Goal: Transaction & Acquisition: Purchase product/service

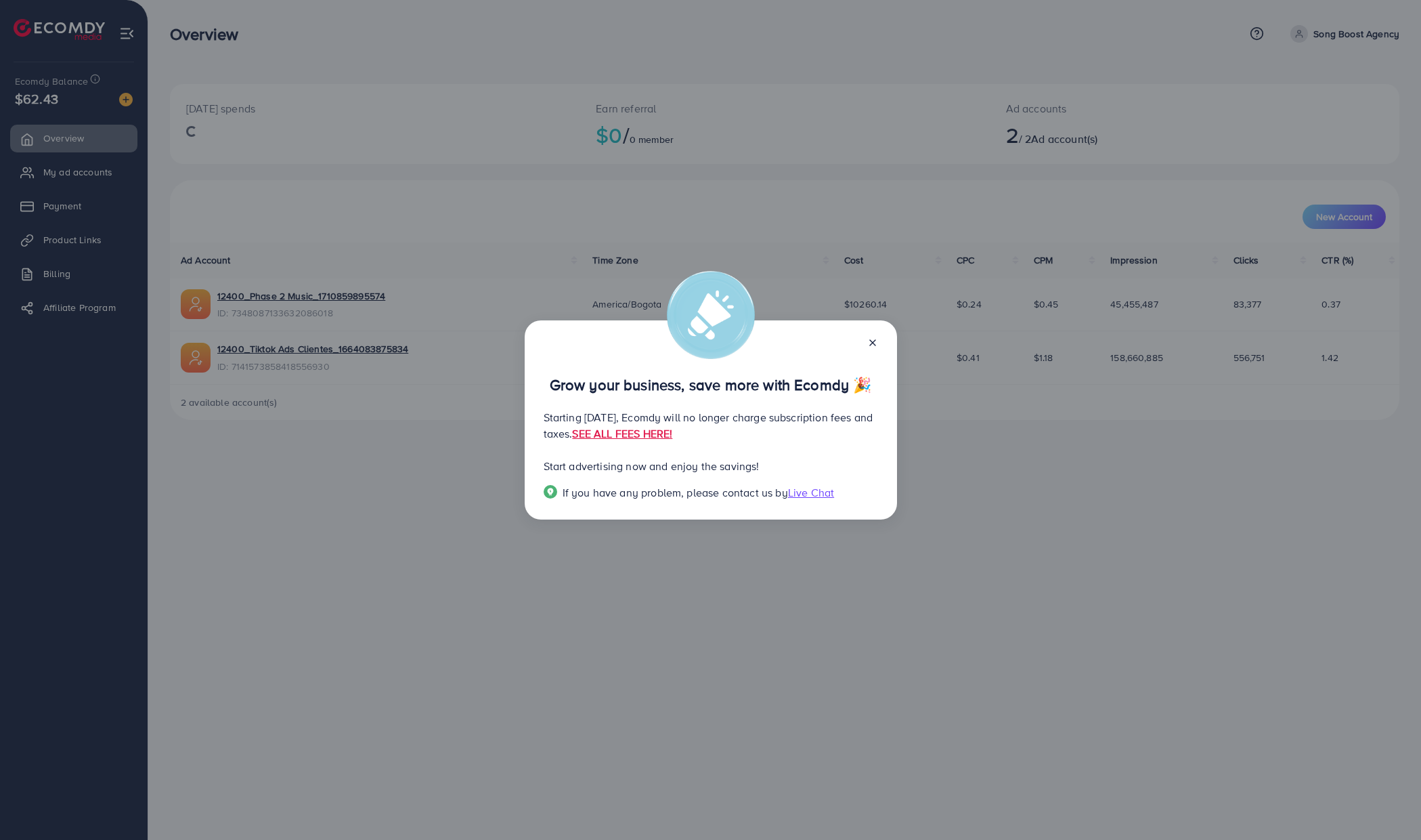
click at [874, 344] on line at bounding box center [872, 342] width 5 height 5
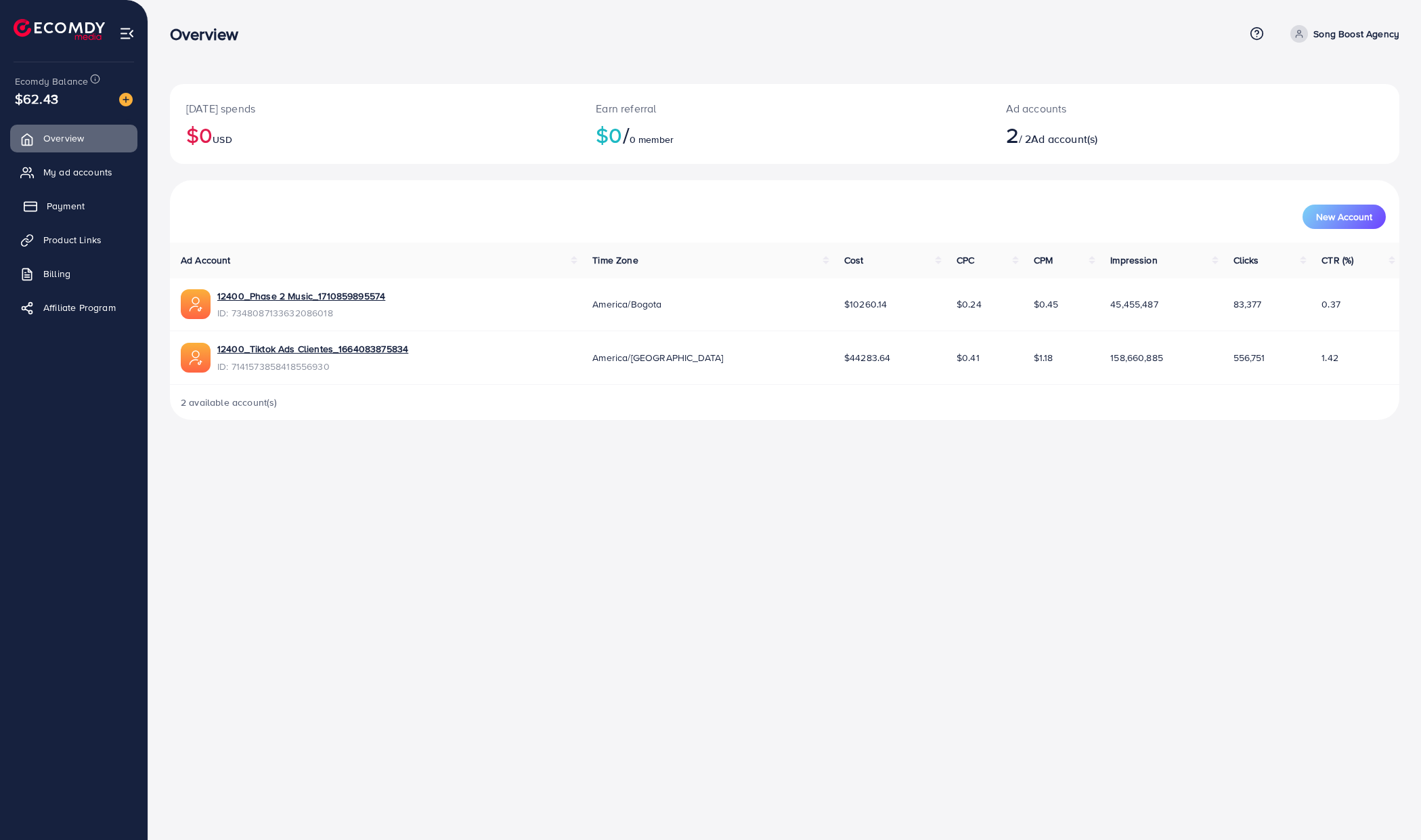
click at [90, 209] on link "Payment" at bounding box center [74, 205] width 127 height 27
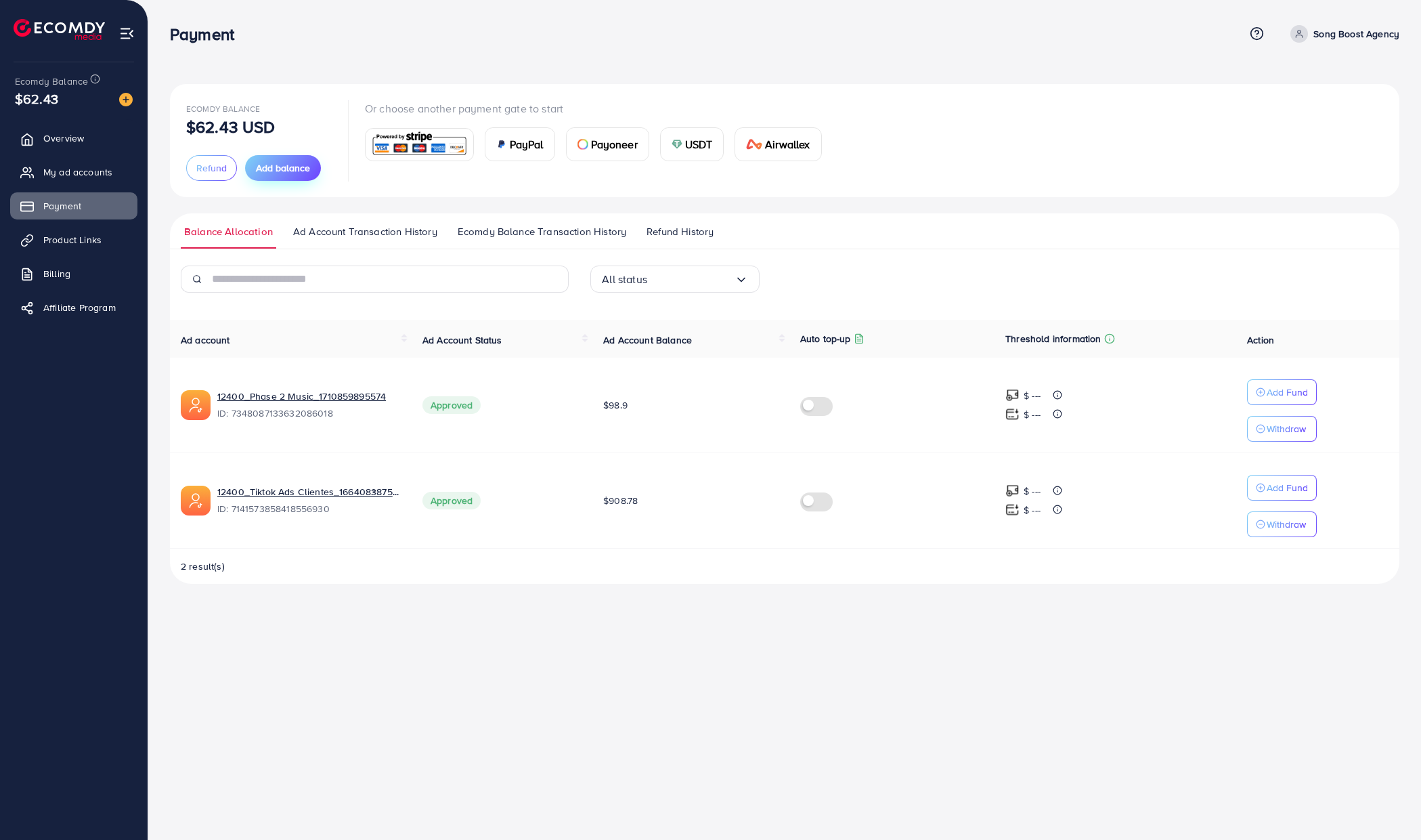
click at [281, 172] on span "Add balance" at bounding box center [283, 168] width 54 height 13
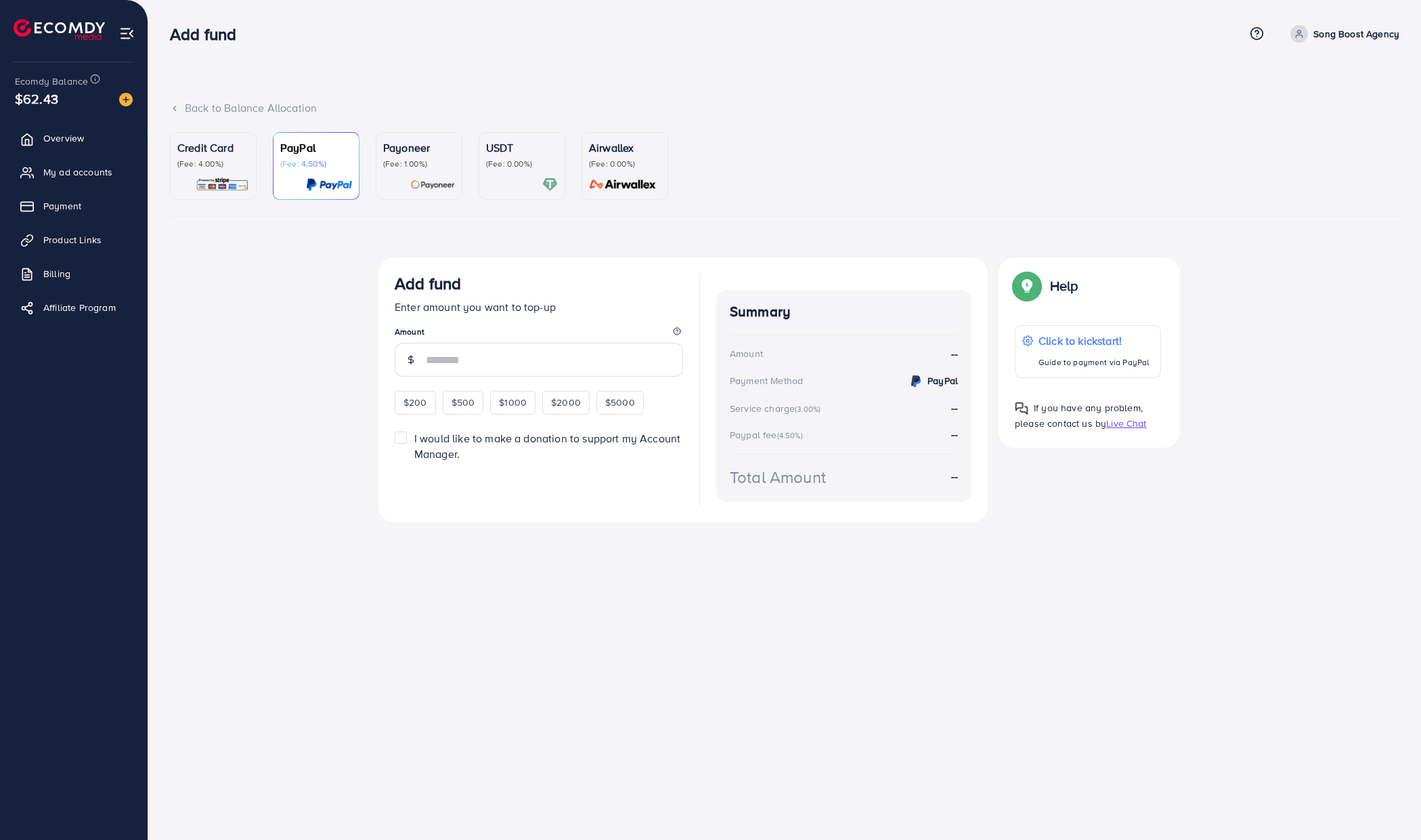
click at [207, 161] on p "(Fee: 4.00%)" at bounding box center [213, 163] width 72 height 11
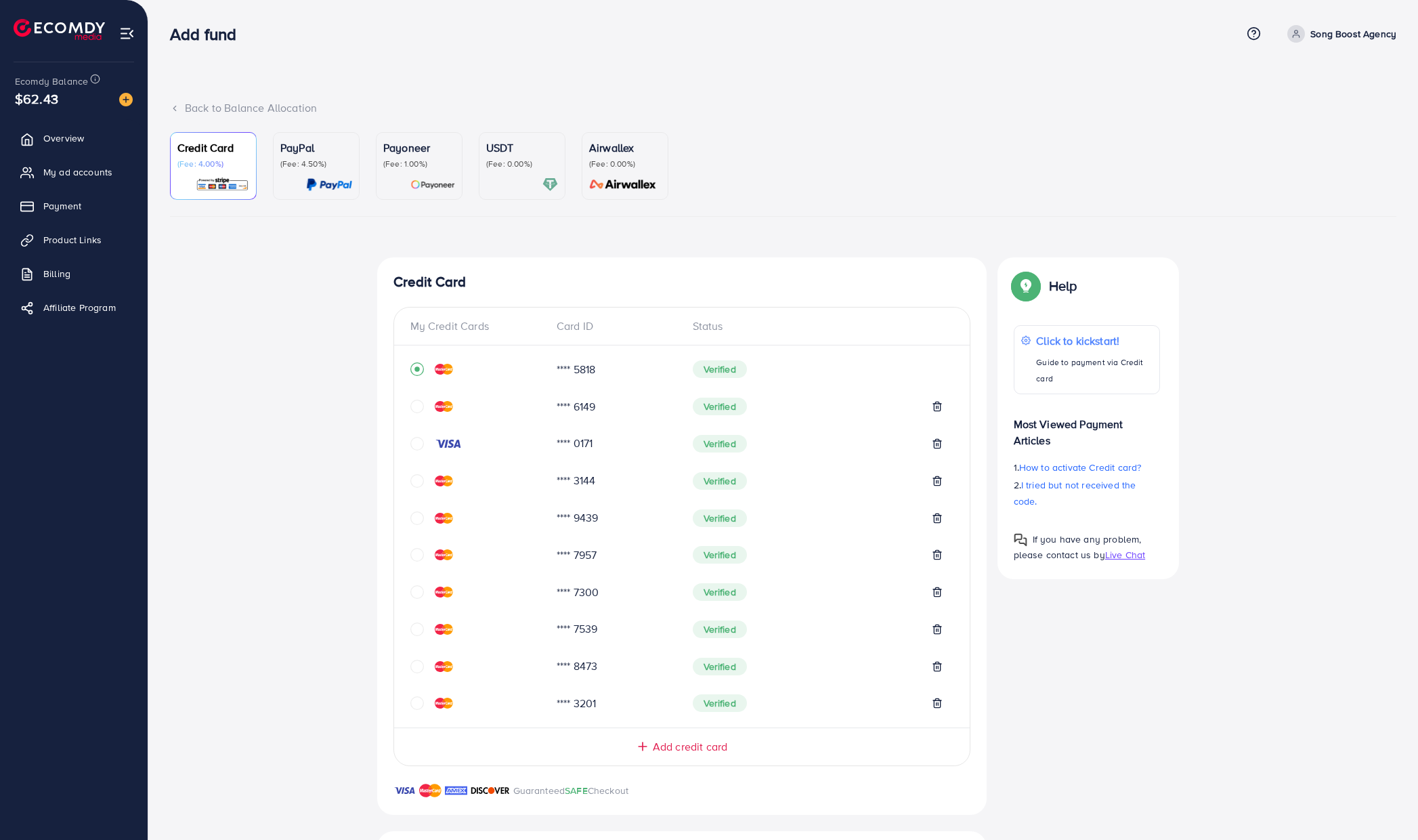
scroll to position [271, 0]
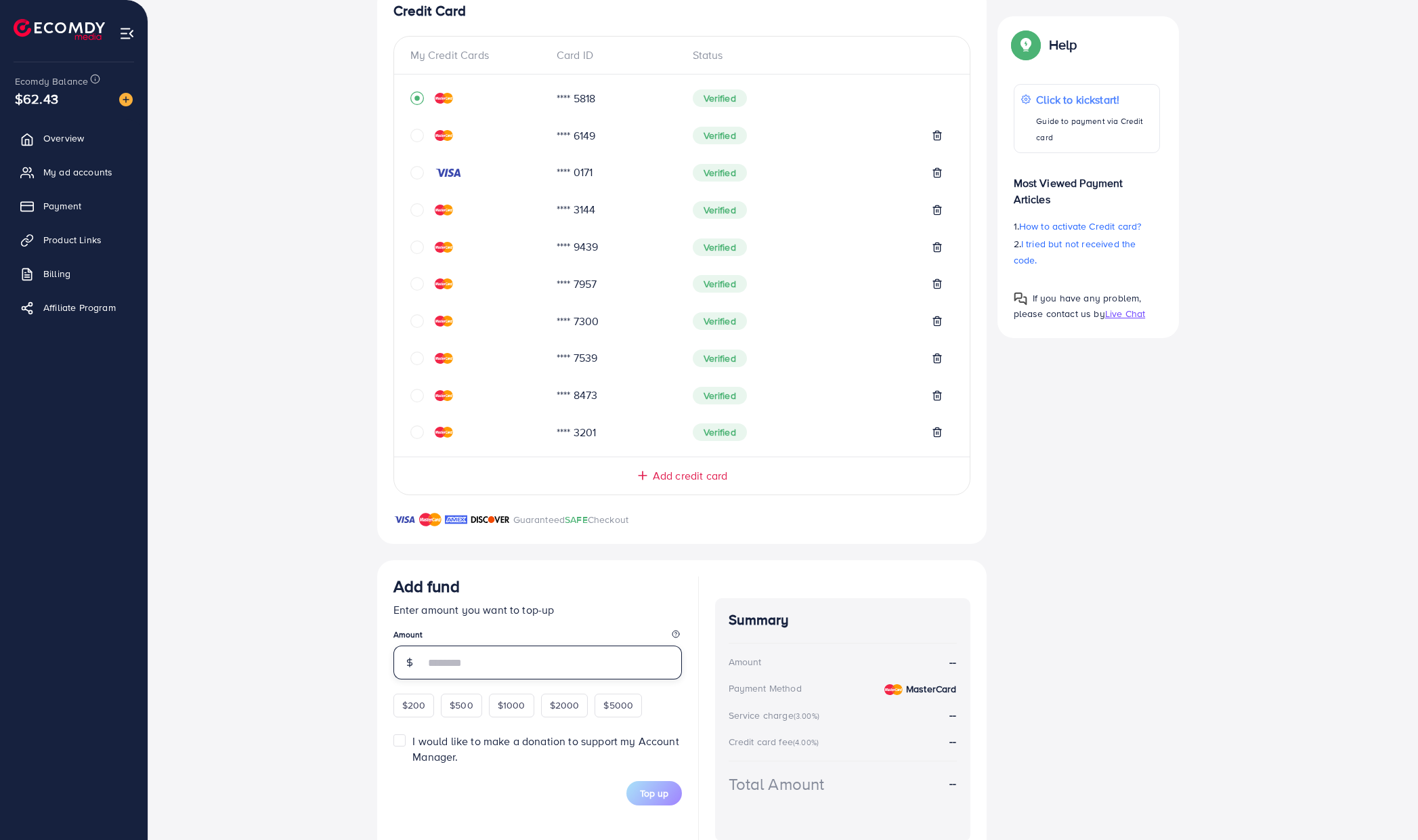
click at [537, 661] on input "number" at bounding box center [553, 662] width 257 height 34
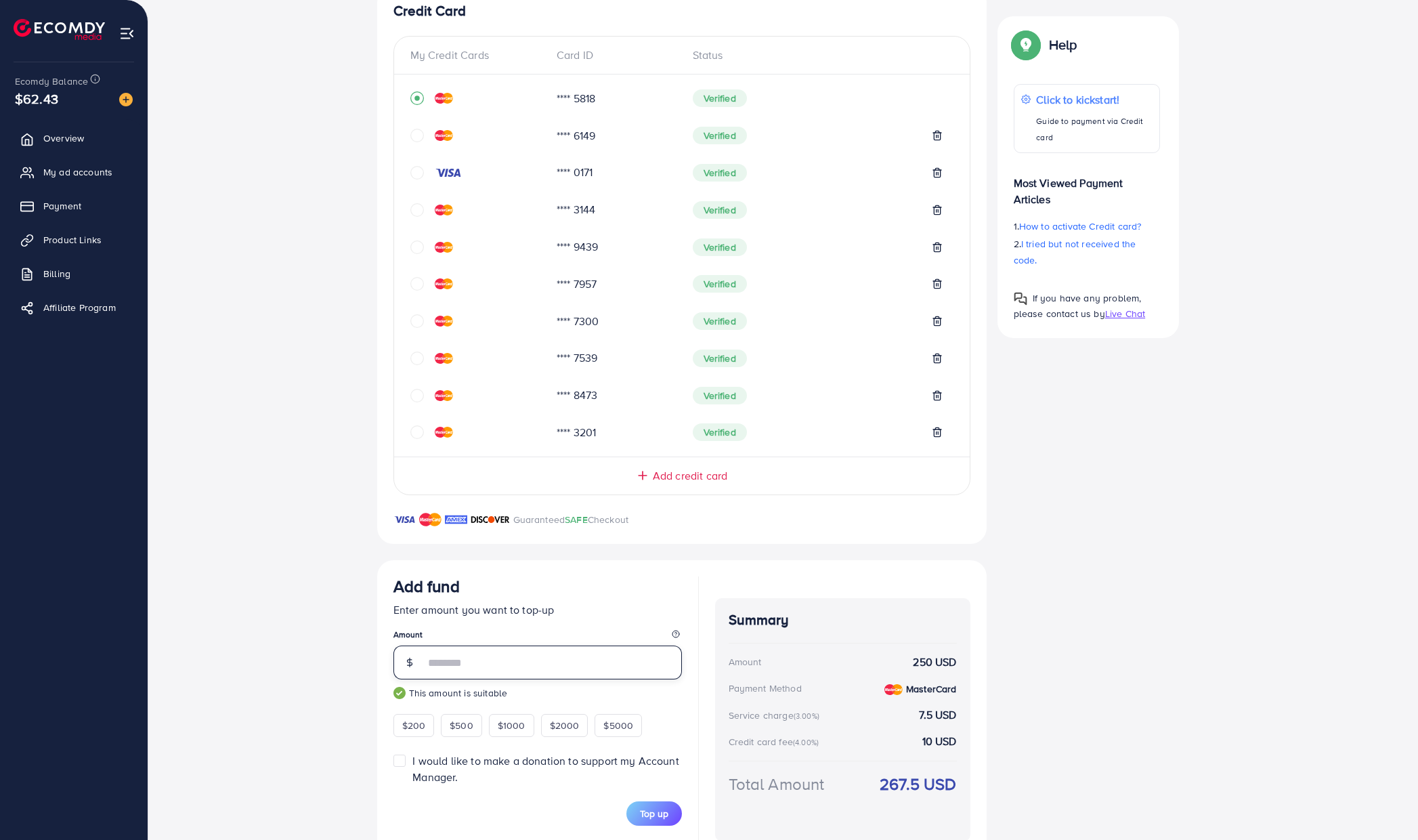
type input "***"
click at [669, 805] on button "Top up" at bounding box center [654, 813] width 55 height 24
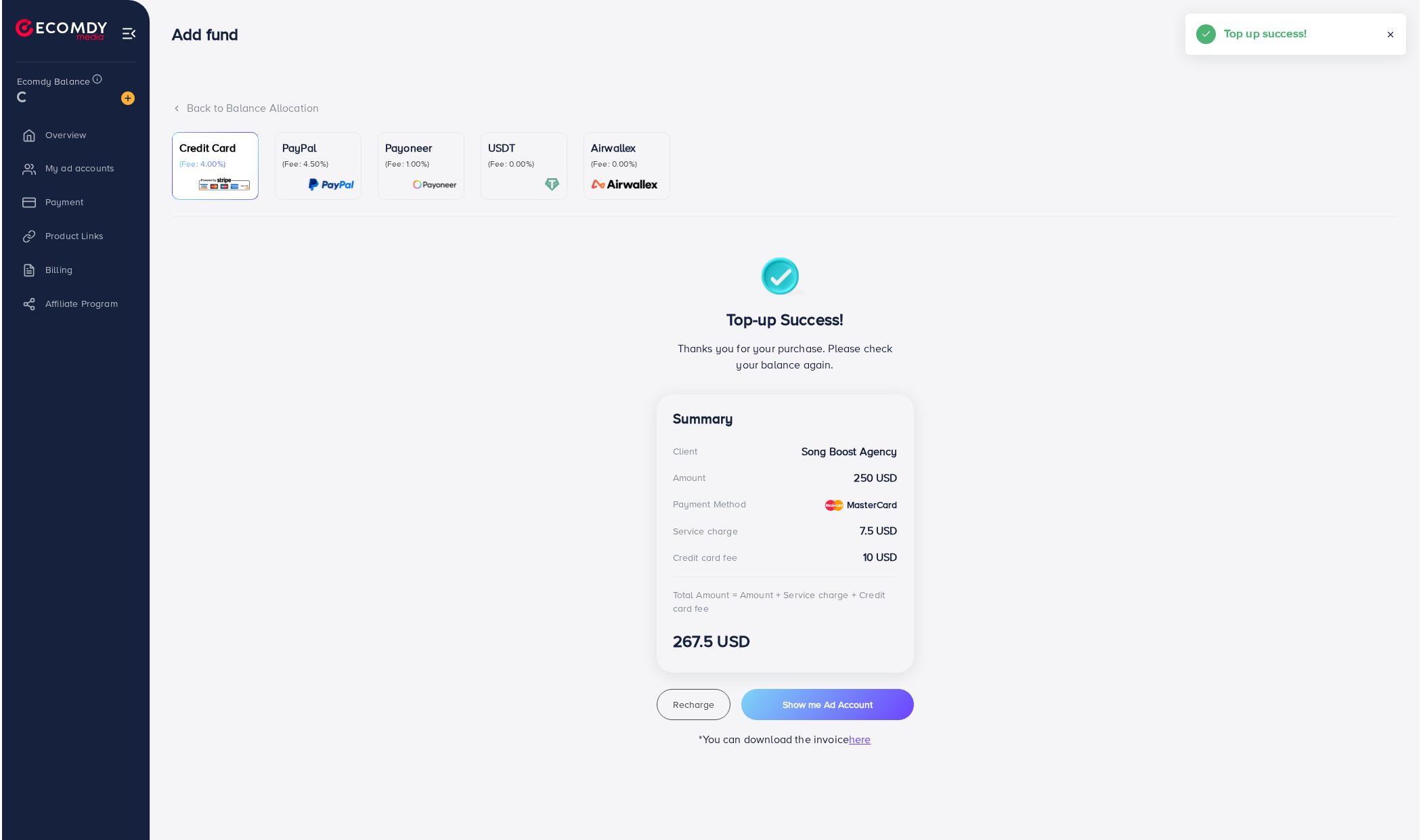
scroll to position [0, 0]
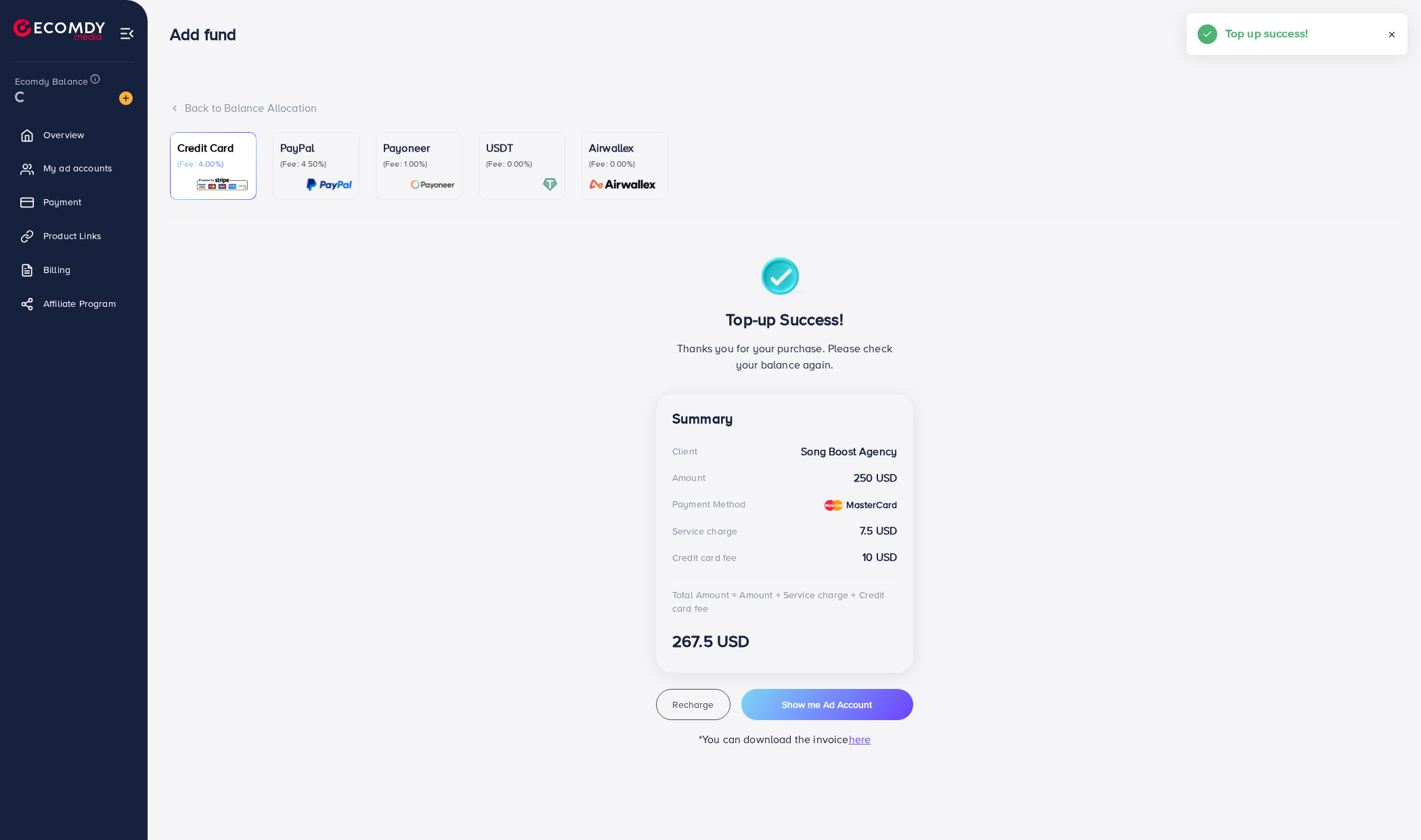
click at [432, 476] on div "Top-up Success! Thanks you for your purchase. Please check your balance again. …" at bounding box center [785, 502] width 813 height 490
click at [80, 141] on span "Overview" at bounding box center [67, 138] width 40 height 13
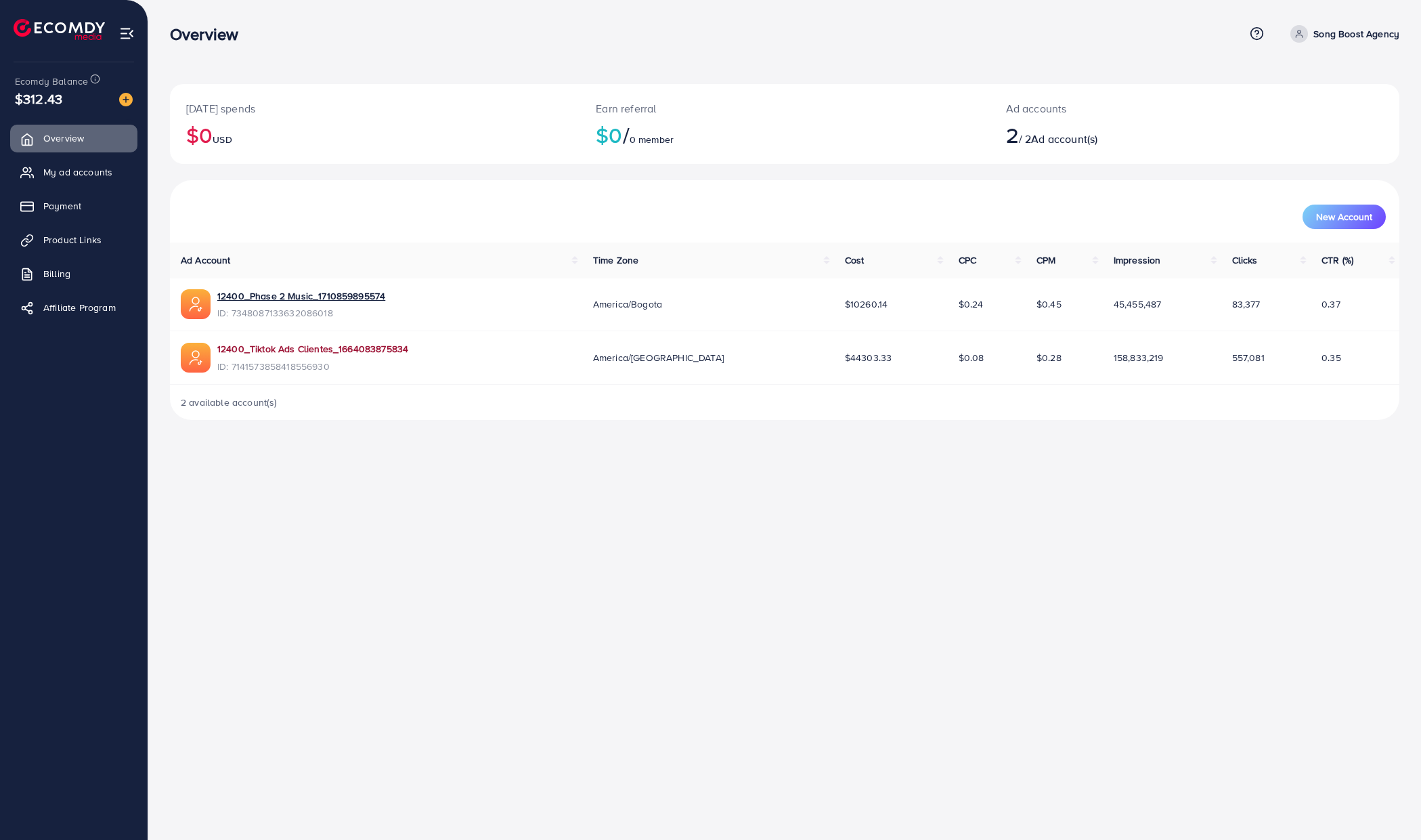
click at [346, 351] on link "12400_Tiktok Ads Clientes_1664083875834" at bounding box center [313, 349] width 191 height 13
click at [104, 178] on span "My ad accounts" at bounding box center [82, 172] width 69 height 13
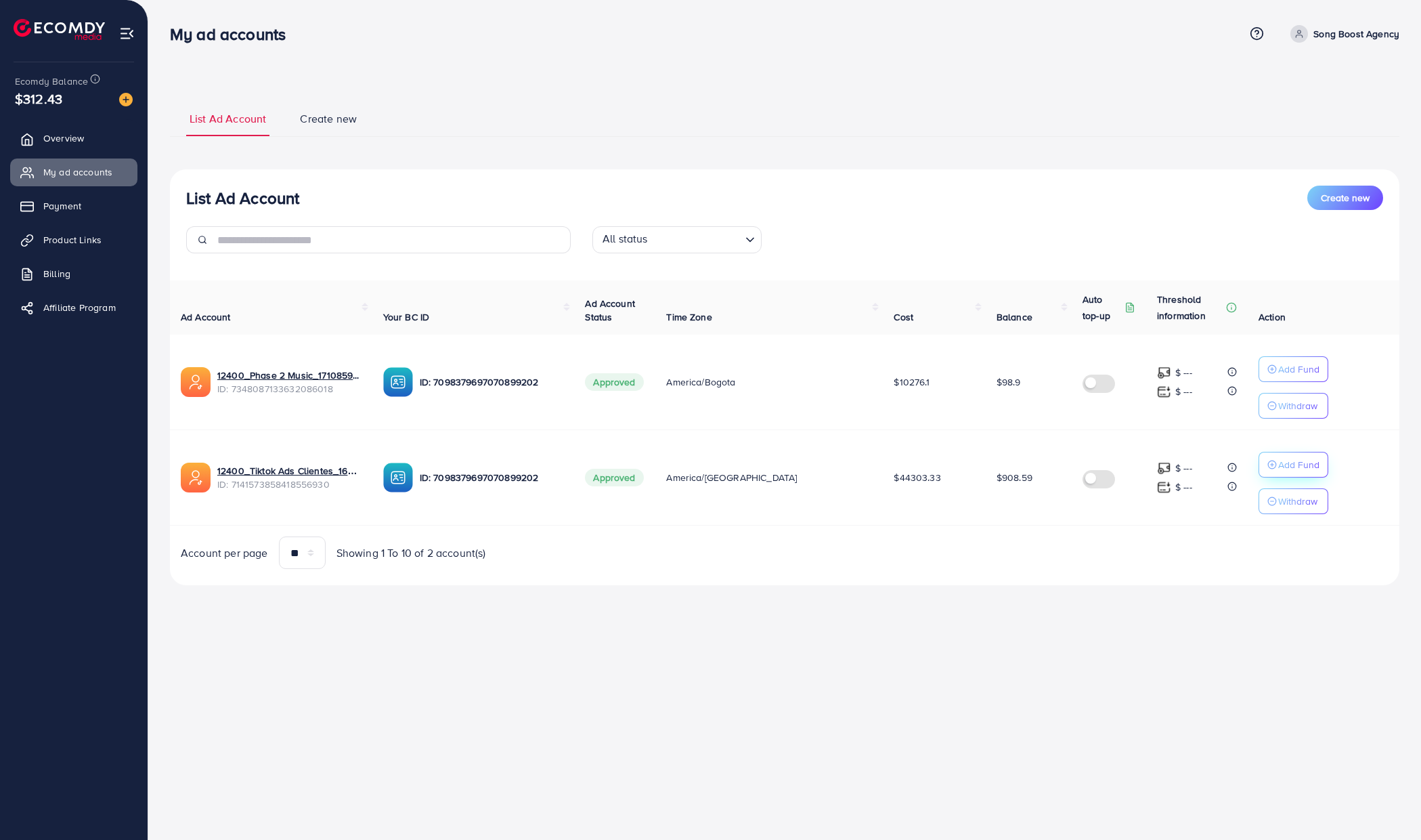
click at [1297, 462] on p "Add Fund" at bounding box center [1299, 464] width 41 height 16
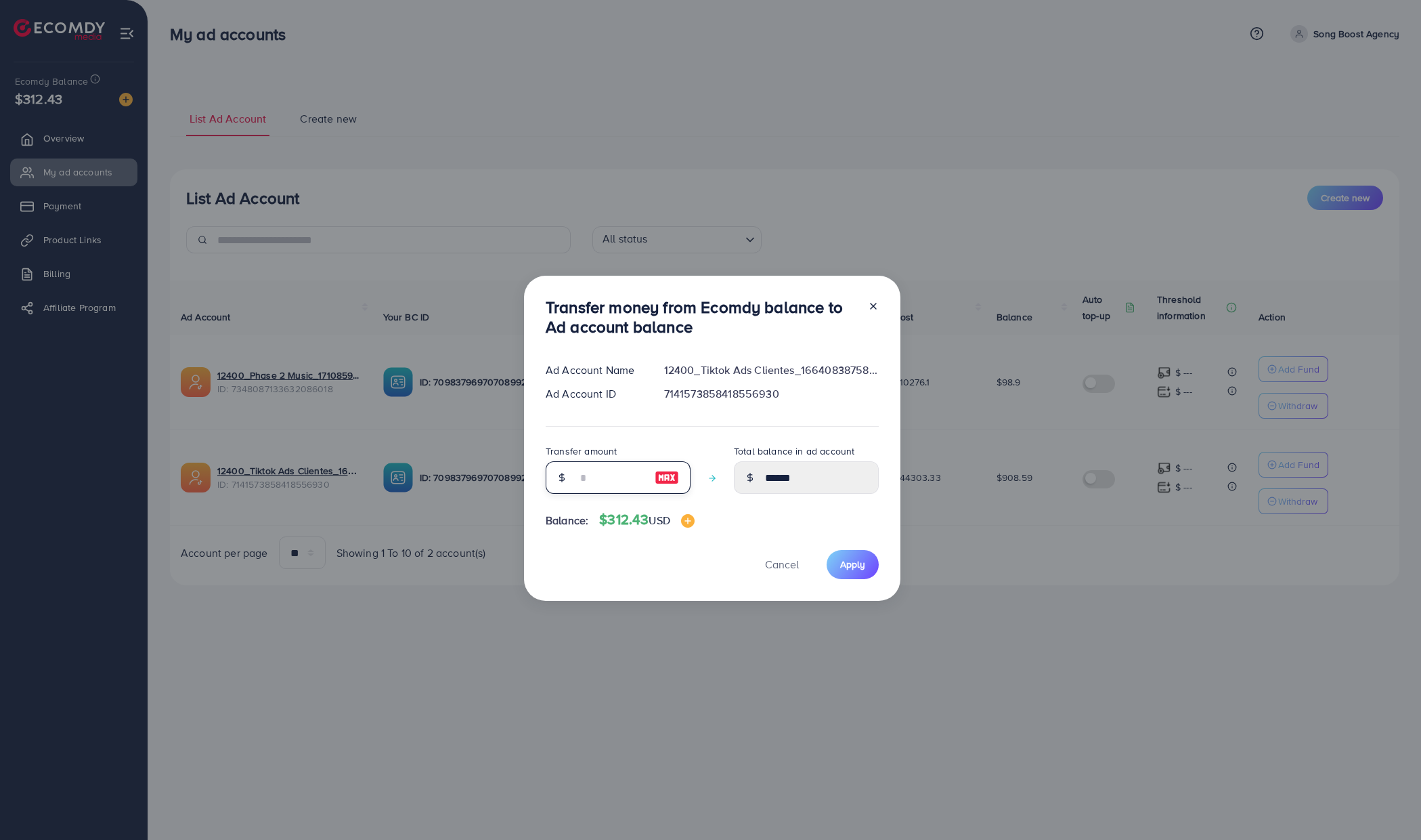
drag, startPoint x: 596, startPoint y: 474, endPoint x: 553, endPoint y: 474, distance: 43.0
click at [553, 474] on div at bounding box center [618, 477] width 145 height 32
type input "*"
type input "******"
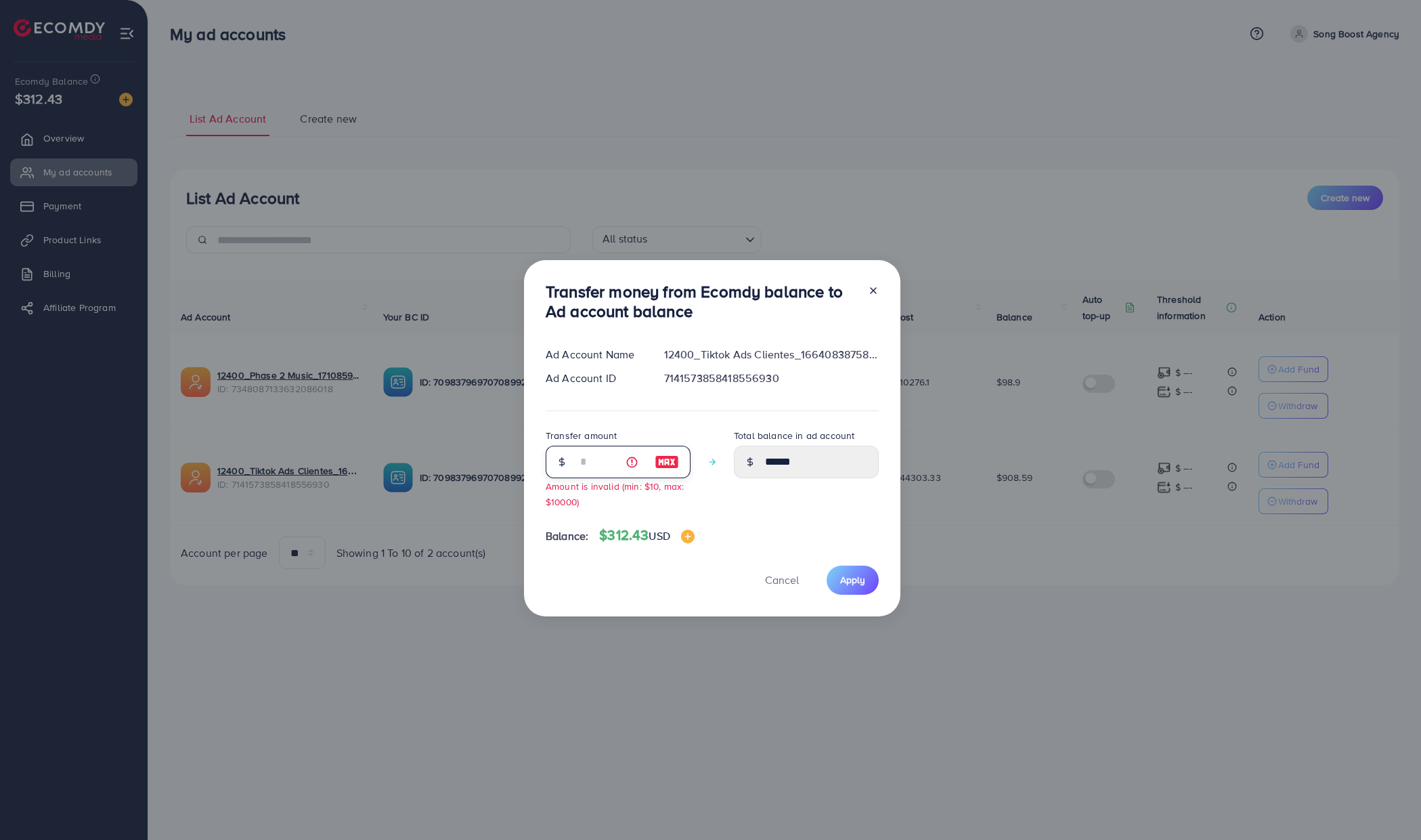
type input "***"
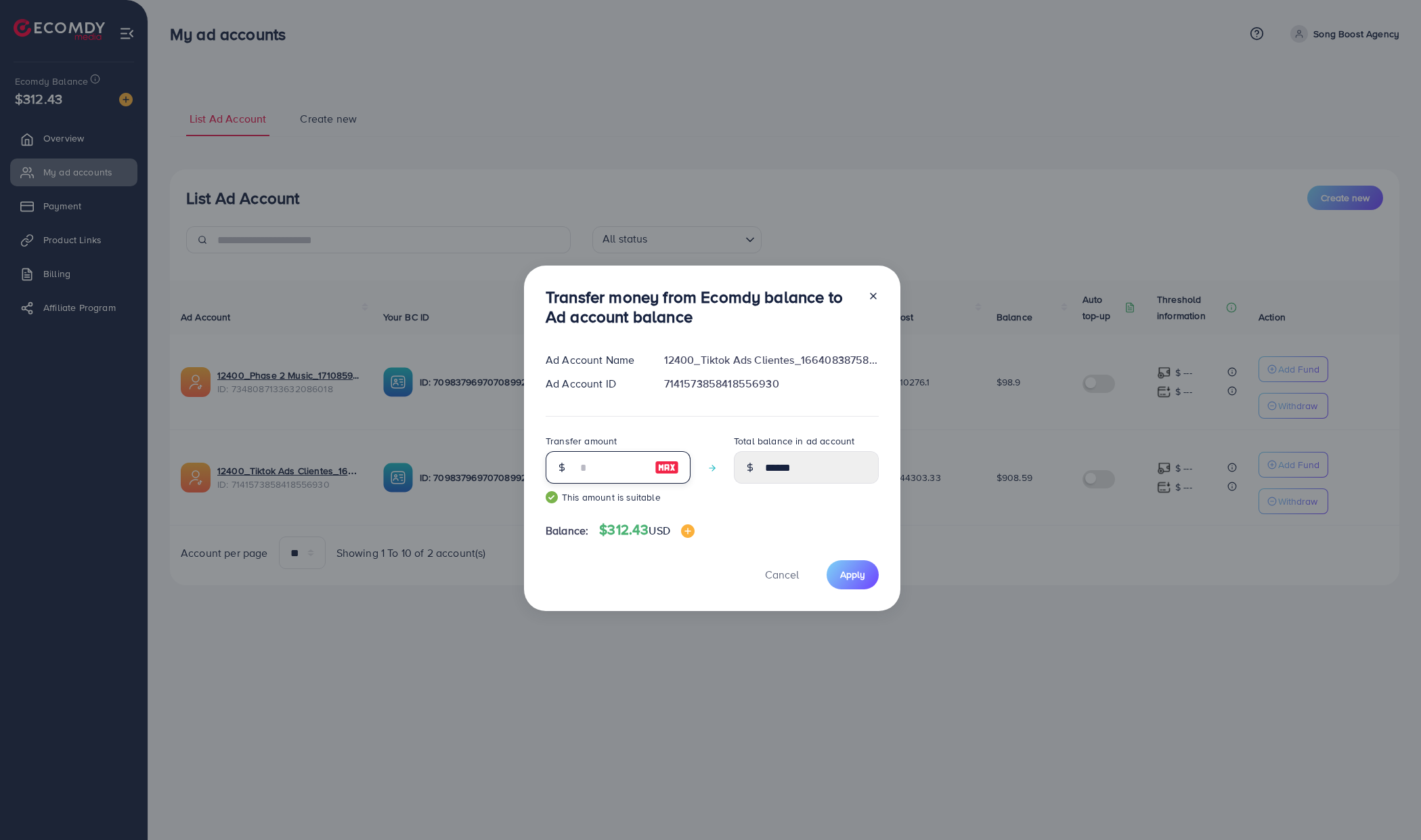
type input "*******"
type input "***"
click at [852, 572] on span "Apply" at bounding box center [852, 574] width 25 height 13
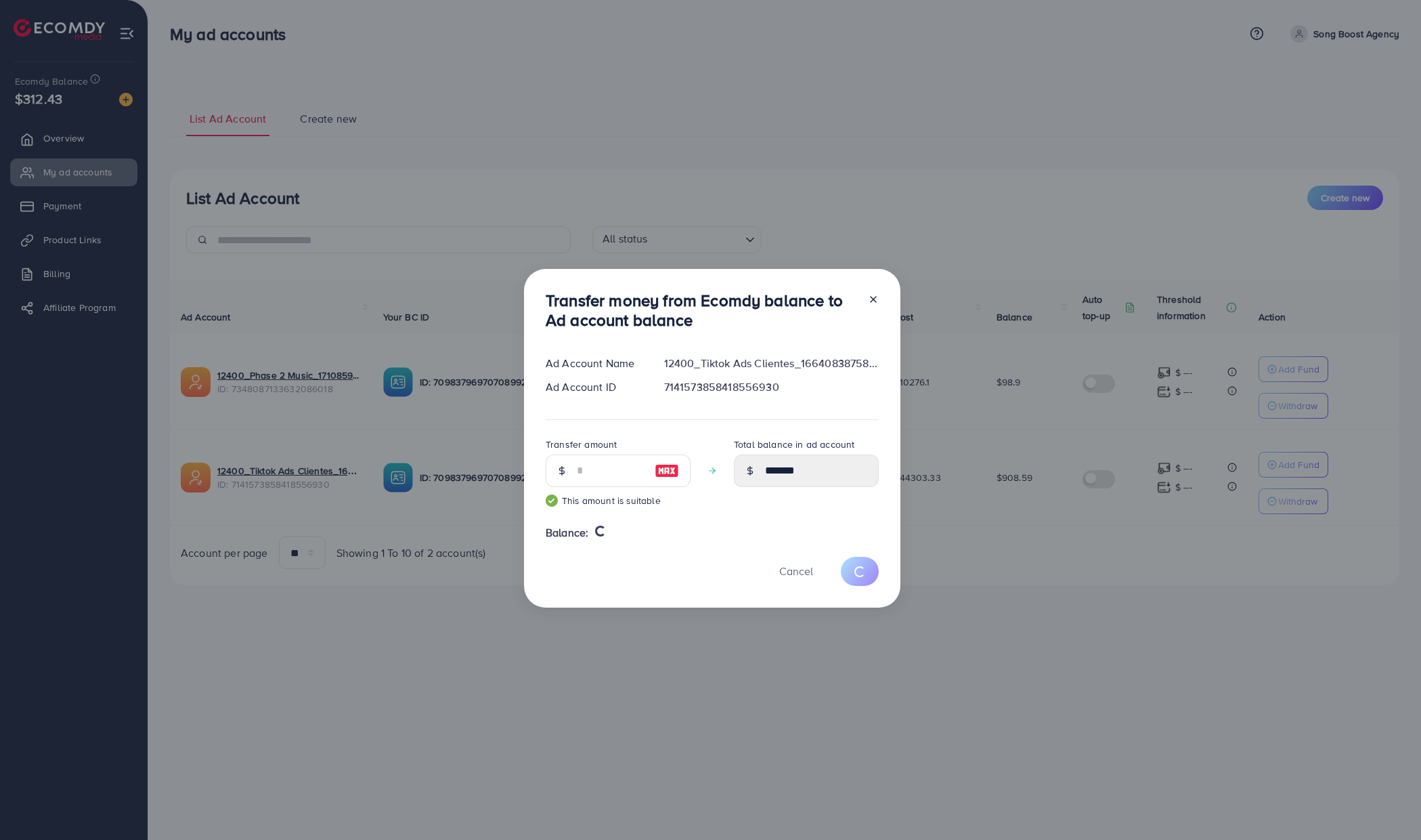
type input "******"
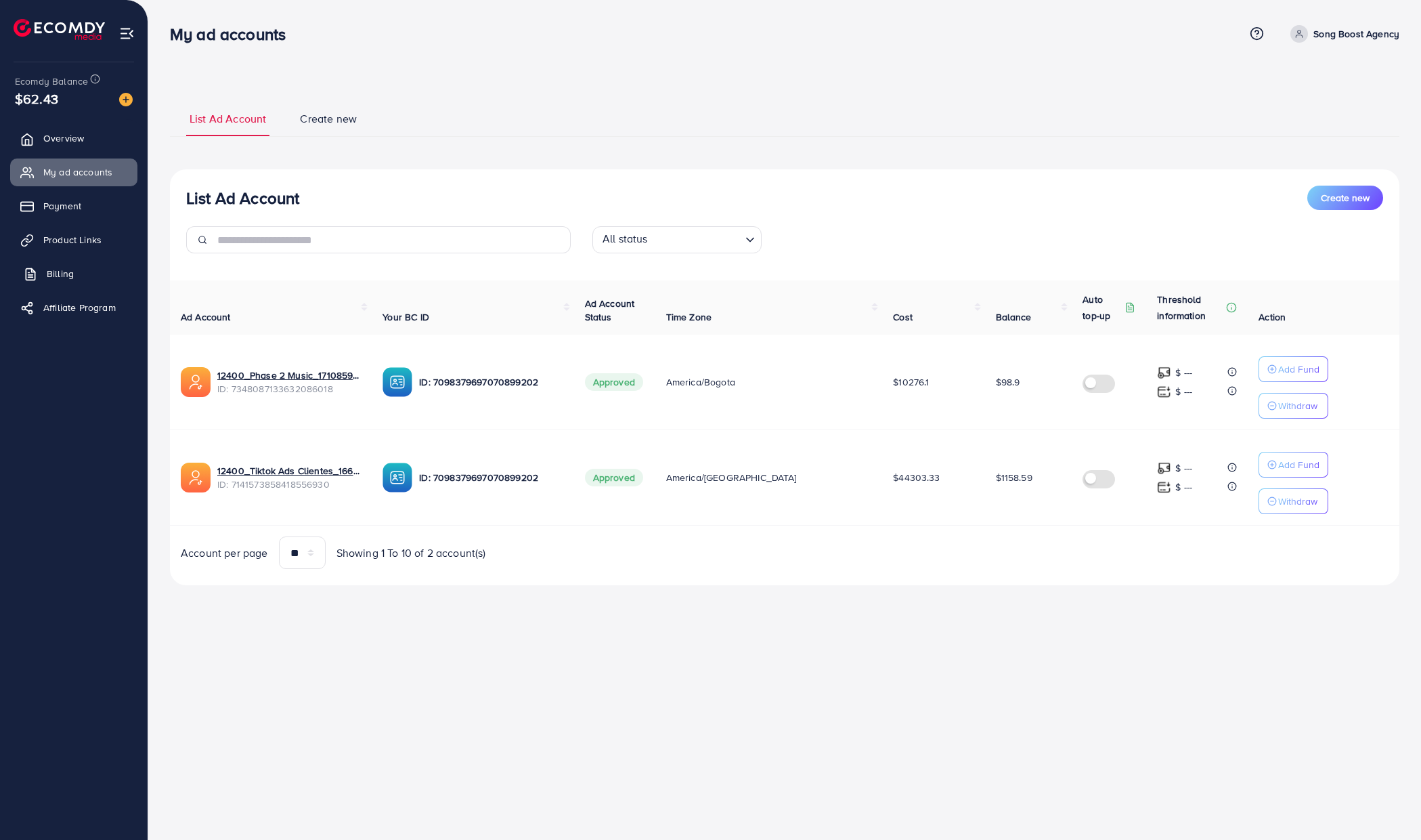
click at [85, 268] on link "Billing" at bounding box center [74, 274] width 127 height 27
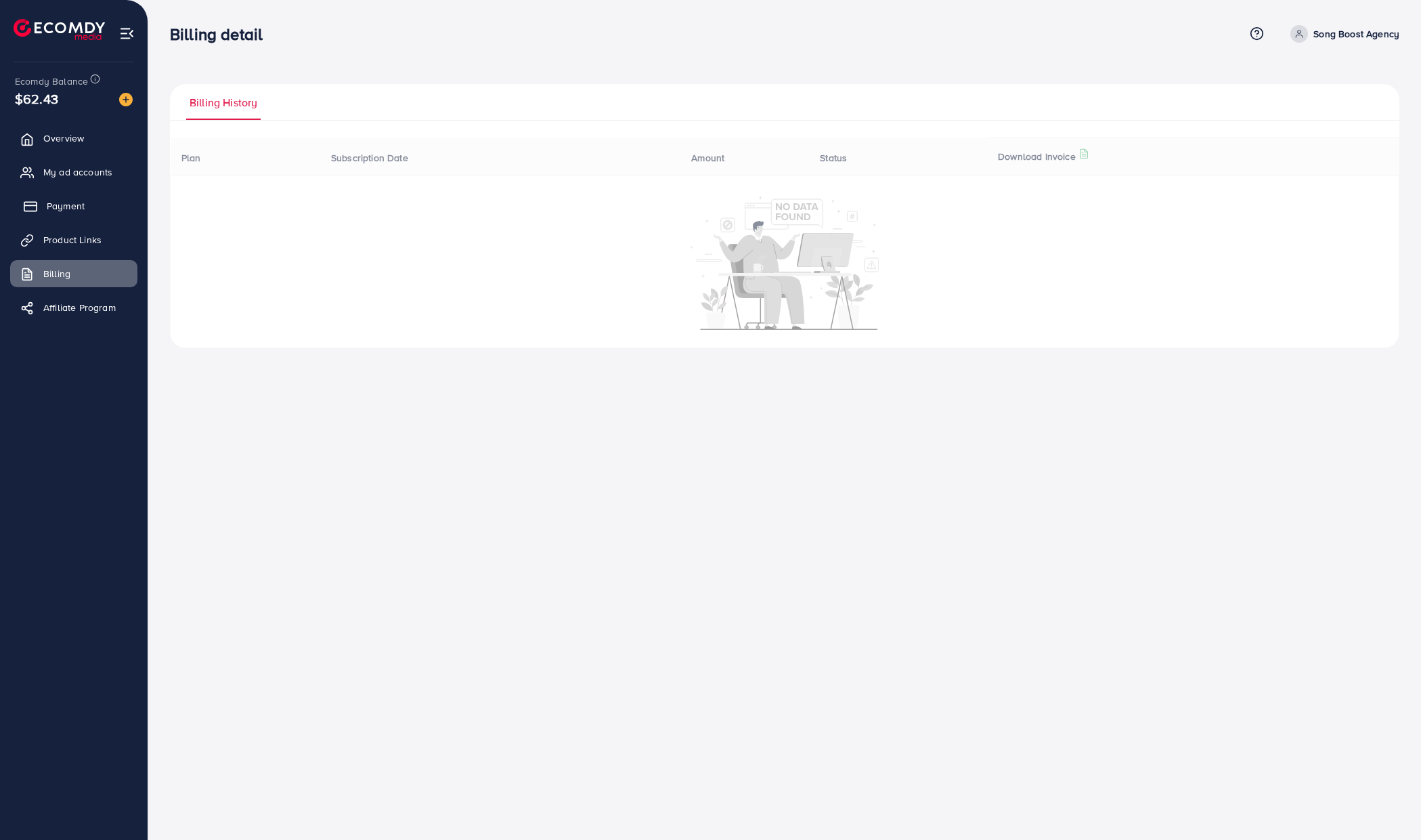
click at [78, 209] on span "Payment" at bounding box center [66, 206] width 38 height 13
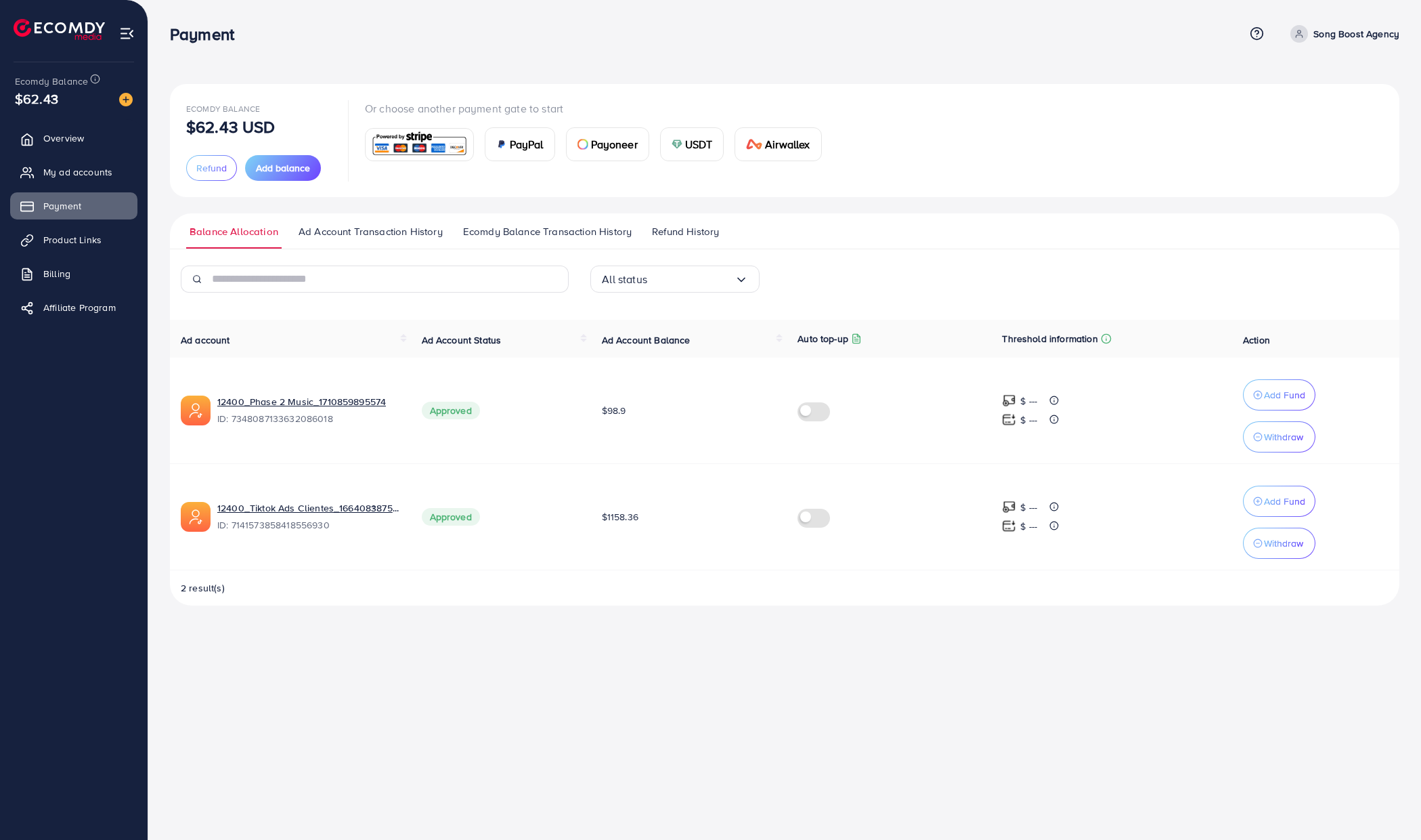
click at [376, 236] on span "Ad Account Transaction History" at bounding box center [371, 232] width 144 height 15
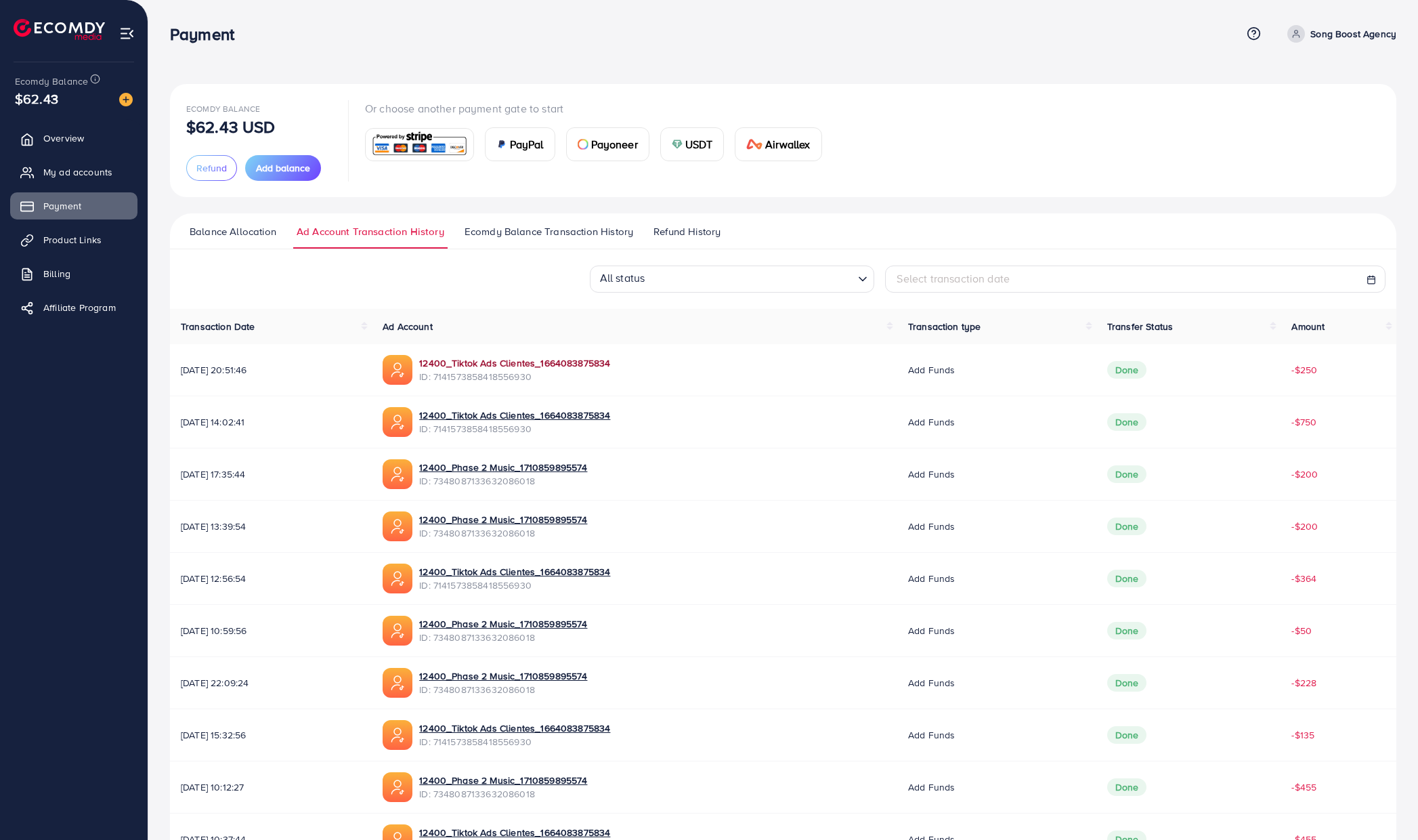
click at [558, 363] on link "12400_Tiktok Ads Clientes_1664083875834" at bounding box center [515, 363] width 191 height 13
click at [585, 234] on span "Ecomdy Balance Transaction History" at bounding box center [549, 232] width 168 height 15
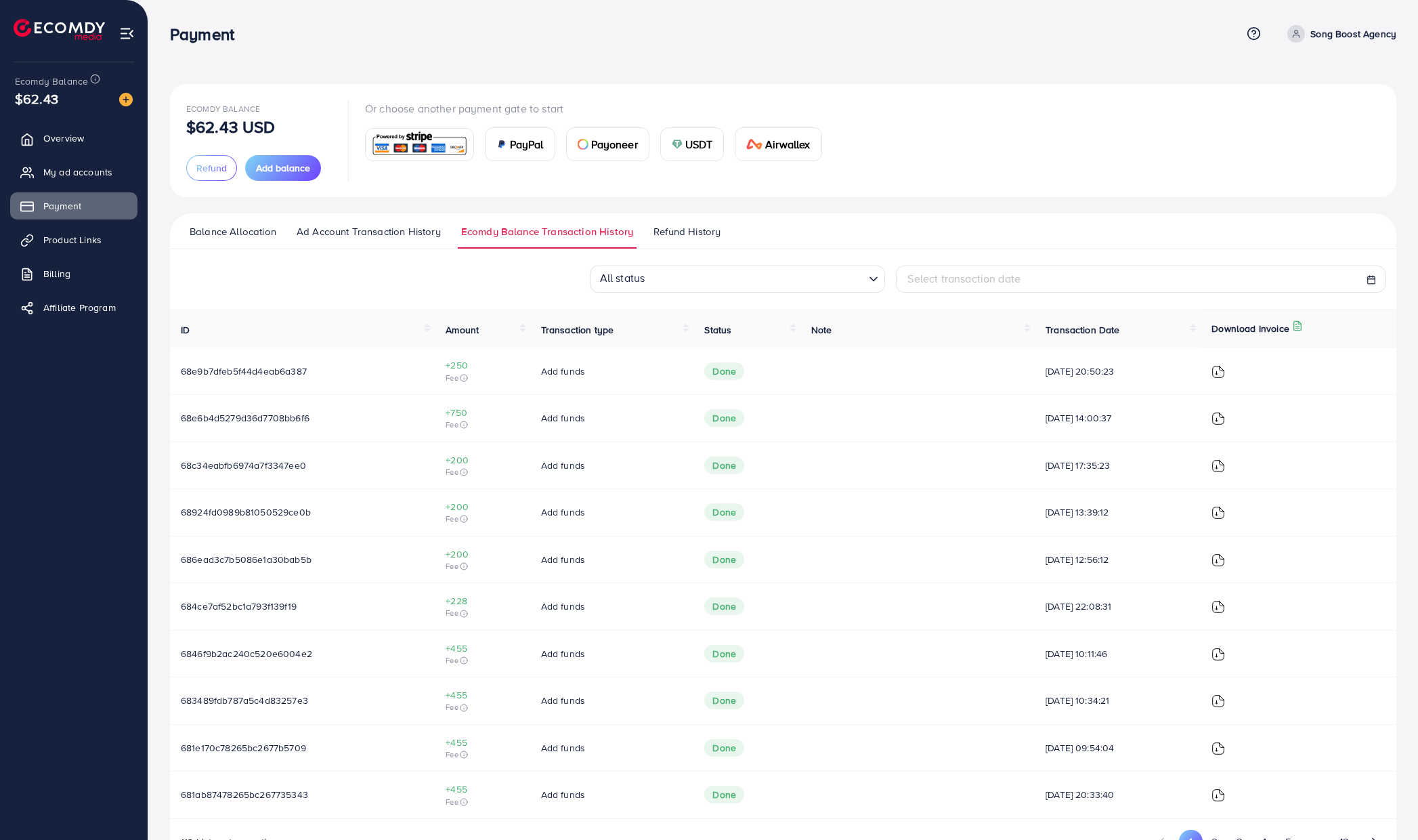
click at [1220, 371] on img at bounding box center [1218, 371] width 13 height 13
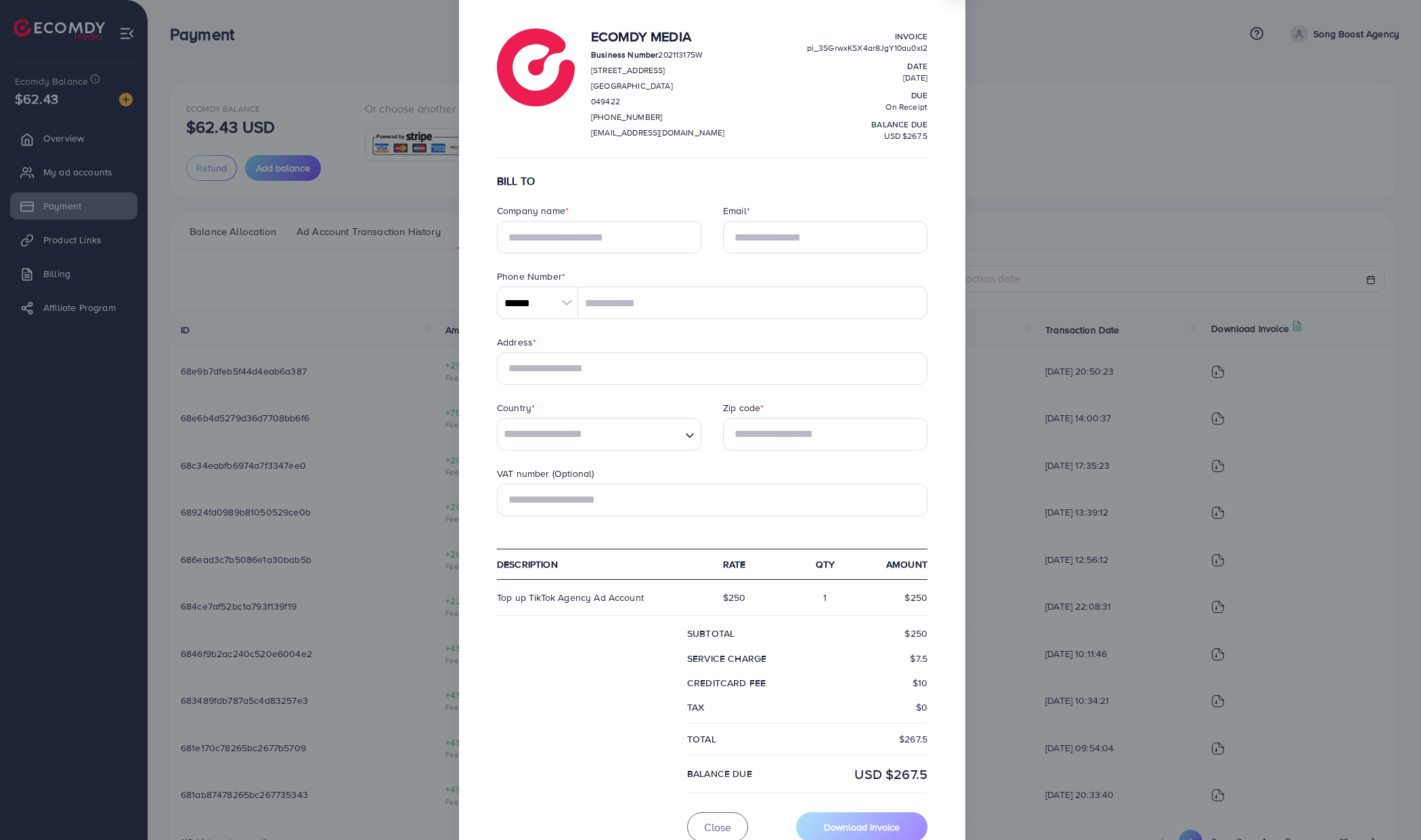
scroll to position [91, 0]
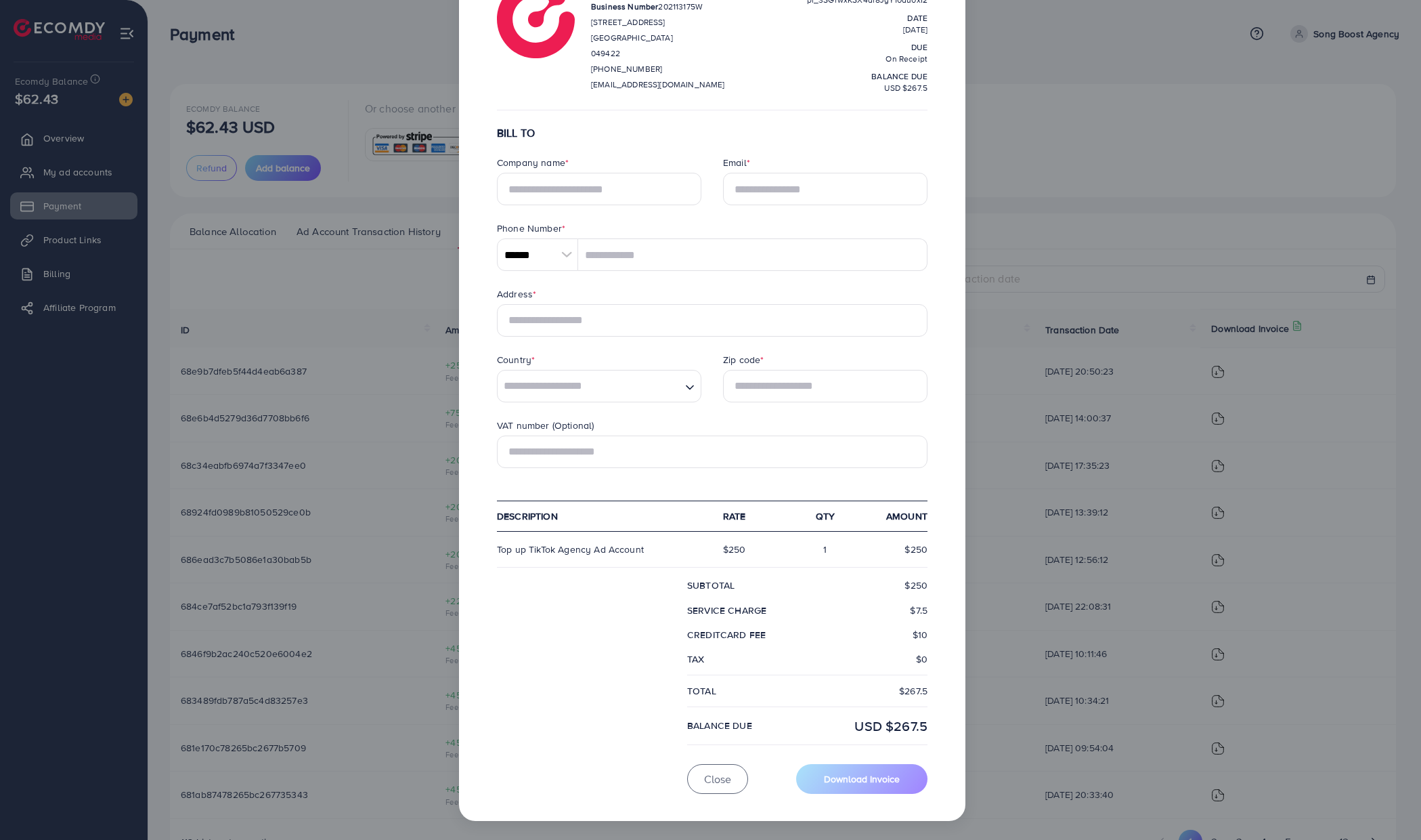
drag, startPoint x: 891, startPoint y: 723, endPoint x: 941, endPoint y: 721, distance: 50.0
click at [941, 721] on div "Ecomdy Media Business Number 202113175W [STREET_ADDRESS] [PHONE_NUMBER] [EMAIL_…" at bounding box center [713, 386] width 463 height 823
copy div "267.5"
